Goal: Communication & Community: Participate in discussion

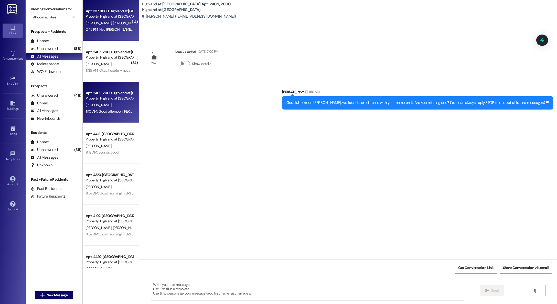
click at [113, 23] on span "[PERSON_NAME]" at bounding box center [126, 23] width 26 height 5
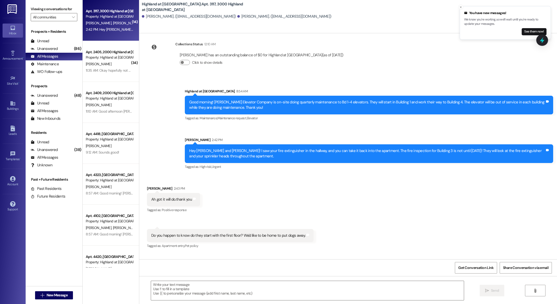
click at [92, 108] on div "Apt. 2409, 2000 Highland at [GEOGRAPHIC_DATA] Property: Highland at [GEOGRAPHIC…" at bounding box center [111, 102] width 56 height 41
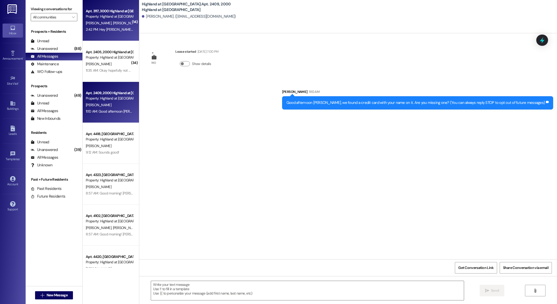
click at [99, 30] on div "2:42 PM: Hey [PERSON_NAME] and [PERSON_NAME]! I saw your fire extinguisher in t…" at bounding box center [293, 29] width 414 height 5
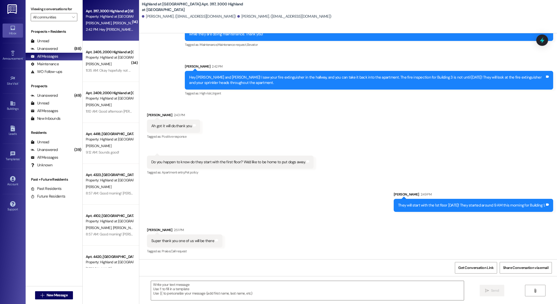
scroll to position [1884, 0]
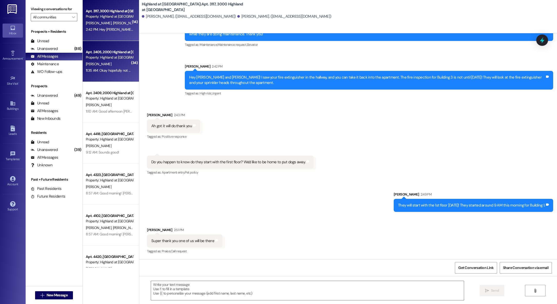
click at [98, 67] on div "[PERSON_NAME]" at bounding box center [109, 64] width 48 height 6
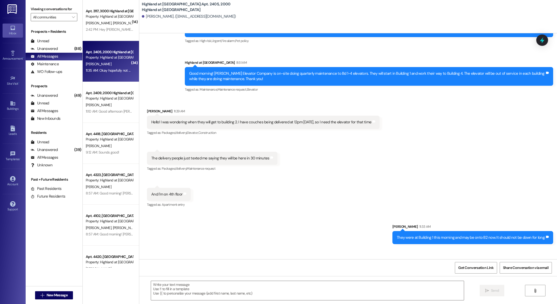
scroll to position [3036, 0]
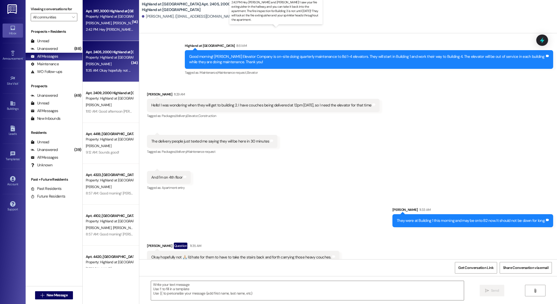
click at [90, 28] on div "2:42 PM: Hey [PERSON_NAME] and [PERSON_NAME]! I saw your fire extinguisher in t…" at bounding box center [293, 29] width 414 height 5
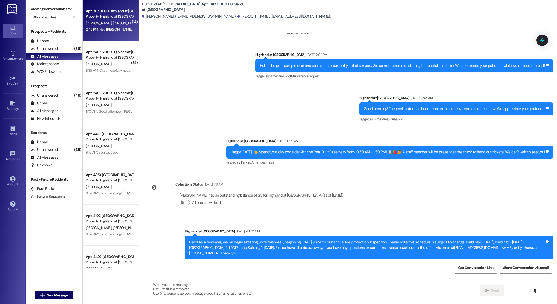
scroll to position [1883, 0]
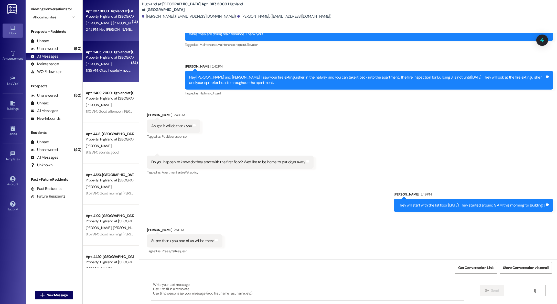
click at [97, 61] on div "[PERSON_NAME]" at bounding box center [109, 64] width 48 height 6
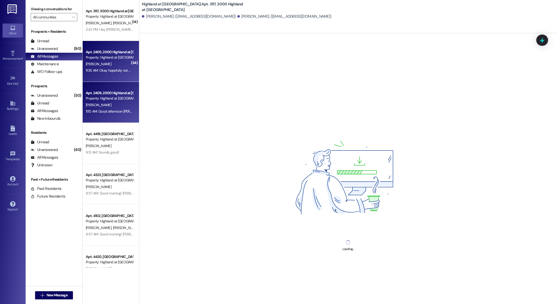
click at [101, 91] on div "Apt. 2409, 2000 Highland at [GEOGRAPHIC_DATA]" at bounding box center [109, 92] width 47 height 5
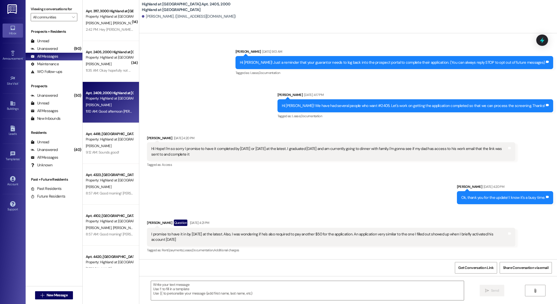
scroll to position [3036, 0]
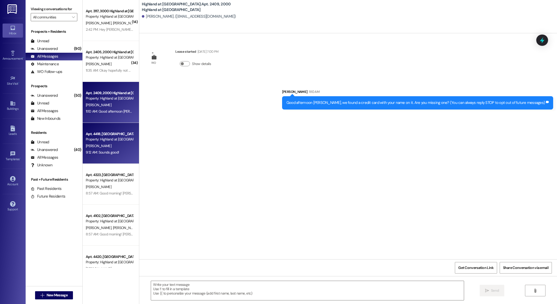
click at [106, 136] on div "Apt. 4418, [GEOGRAPHIC_DATA] at [GEOGRAPHIC_DATA]" at bounding box center [109, 133] width 47 height 5
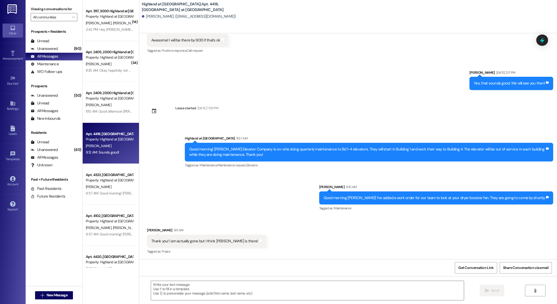
scroll to position [1890, 0]
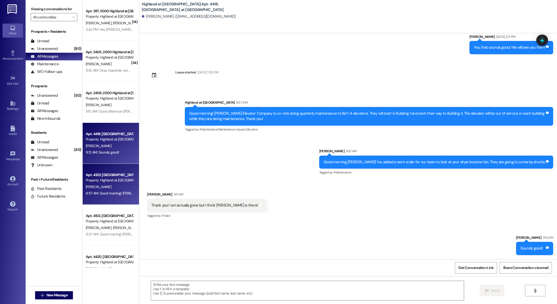
click at [100, 186] on div "[PERSON_NAME]" at bounding box center [109, 187] width 48 height 6
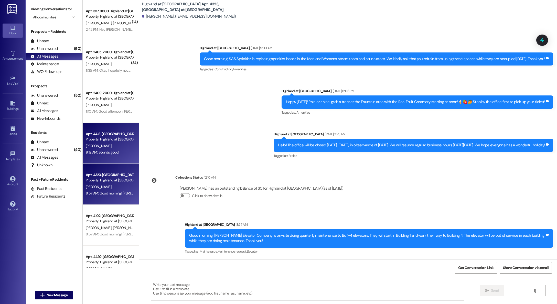
scroll to position [139, 0]
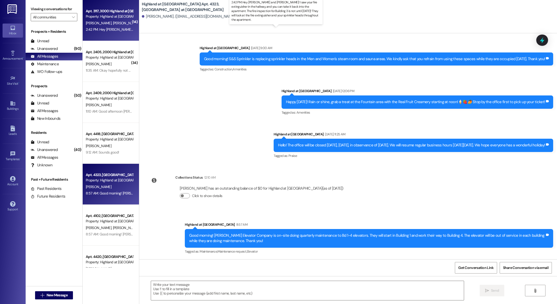
click at [102, 29] on div "2:42 PM: Hey [PERSON_NAME] and [PERSON_NAME]! I saw your fire extinguisher in t…" at bounding box center [293, 29] width 414 height 5
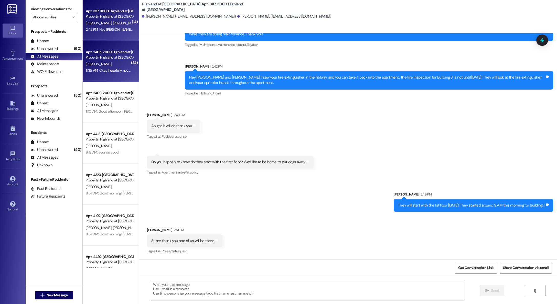
scroll to position [8, 0]
